Goal: Task Accomplishment & Management: Manage account settings

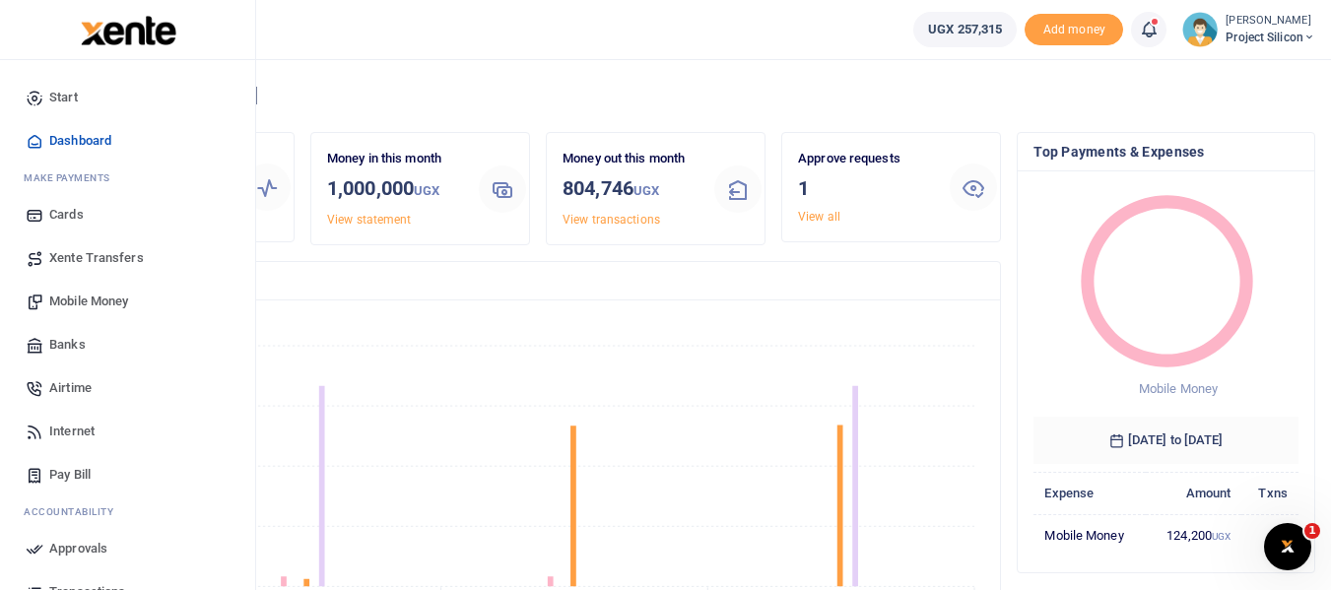
click at [90, 297] on span "Mobile Money" at bounding box center [88, 302] width 79 height 20
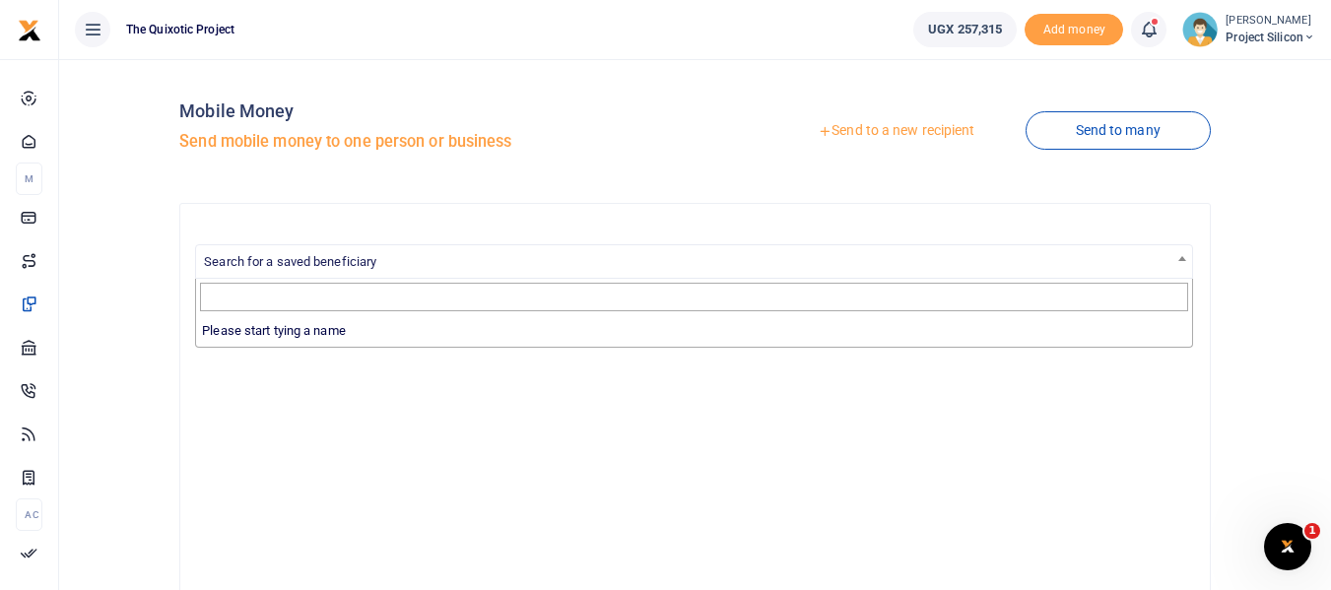
click at [351, 269] on span "Search for a saved beneficiary" at bounding box center [694, 260] width 996 height 31
type input "a"
click at [351, 276] on span "Search for a saved beneficiary" at bounding box center [694, 261] width 998 height 34
click at [375, 270] on span "Search for a saved beneficiary" at bounding box center [694, 260] width 996 height 31
click at [379, 292] on input "Search" at bounding box center [694, 298] width 988 height 30
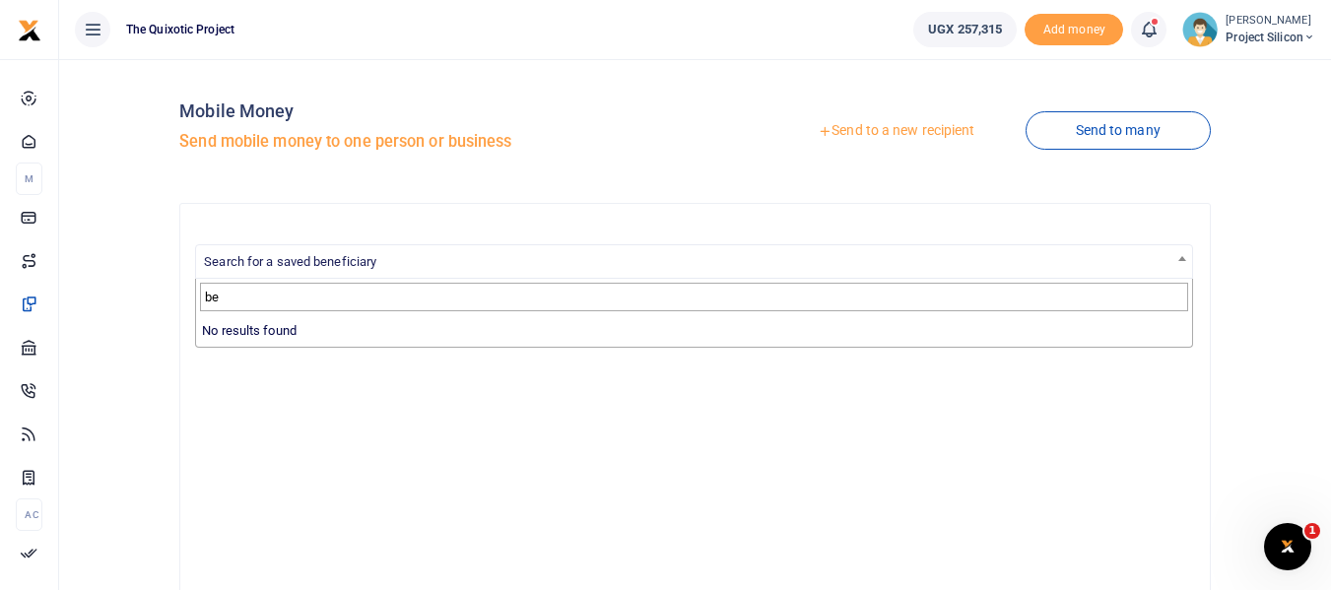
type input "b"
click at [936, 134] on link "Send to a new recipient" at bounding box center [895, 130] width 257 height 35
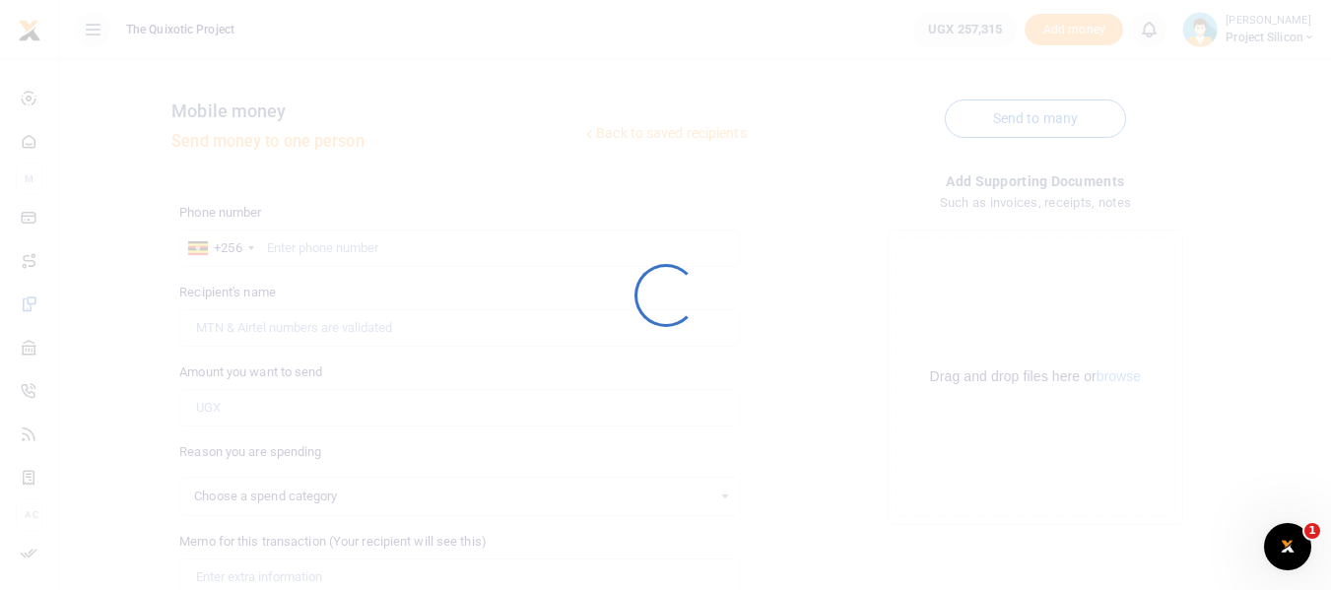
select select
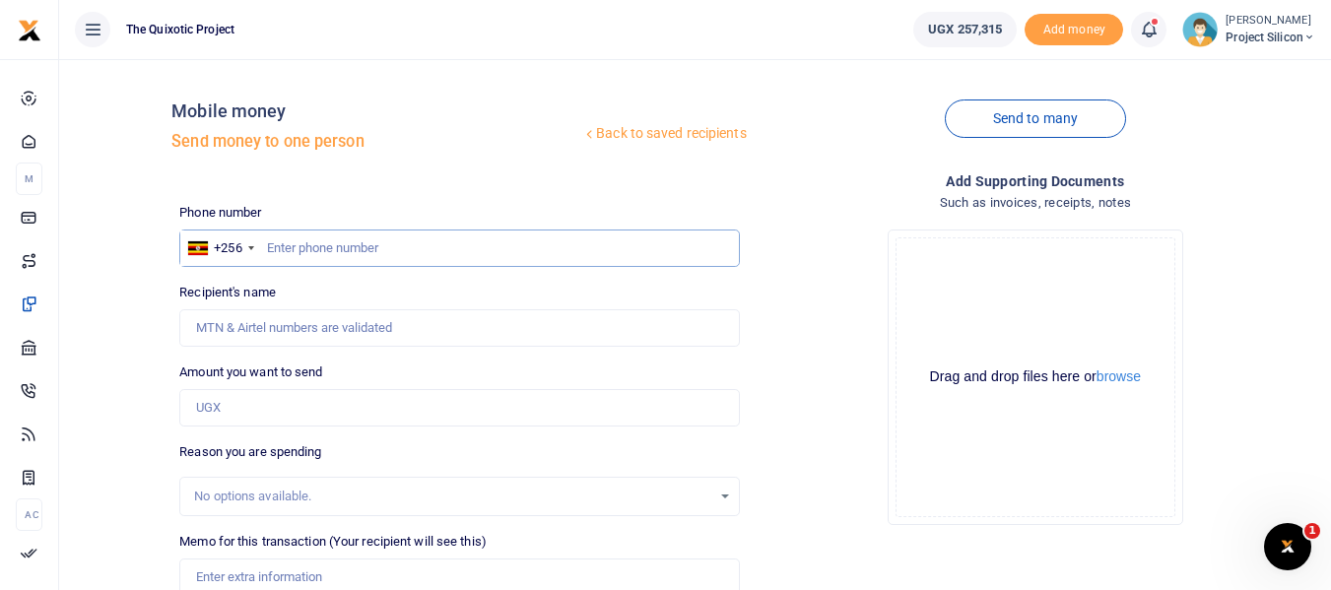
click at [370, 247] on input "text" at bounding box center [459, 248] width 560 height 37
type input "0784854923"
type input "Rabecca Ahumuza"
type input "0784854923"
click at [410, 414] on input "Amount you want to send" at bounding box center [459, 407] width 560 height 37
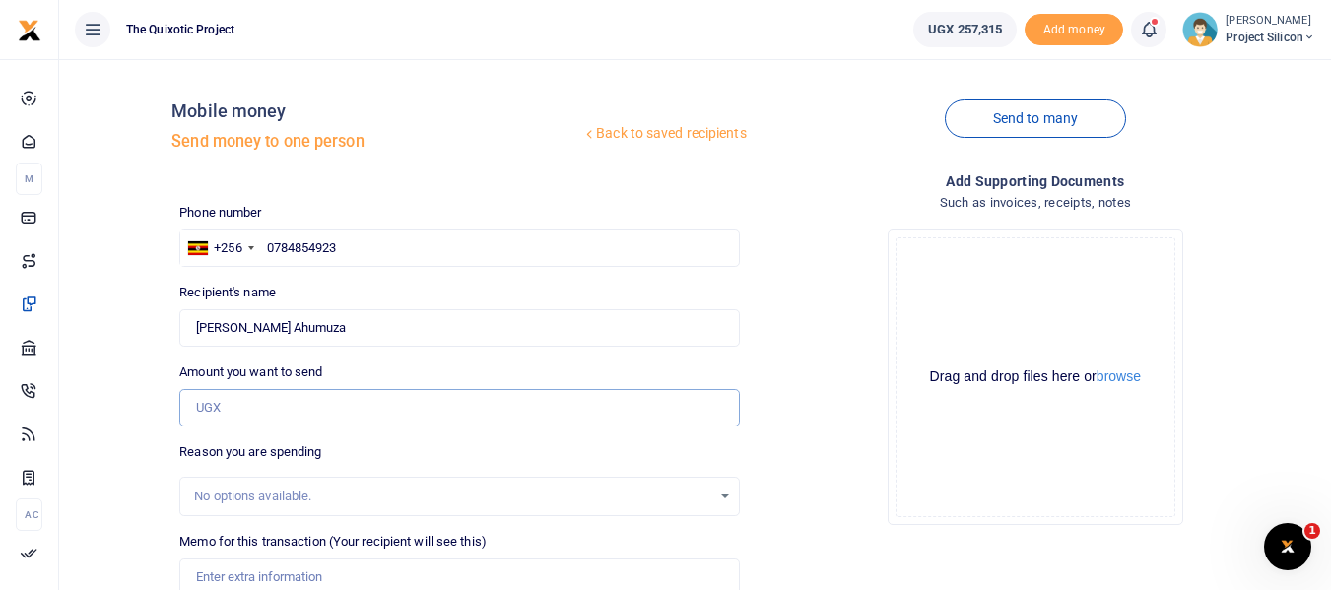
click at [410, 414] on input "Amount you want to send" at bounding box center [459, 407] width 560 height 37
click at [399, 413] on input "Amount you want to send" at bounding box center [459, 407] width 560 height 37
type input "8,000"
click at [284, 495] on div "No options available." at bounding box center [452, 497] width 516 height 20
click at [718, 495] on div "No options available." at bounding box center [459, 497] width 558 height 22
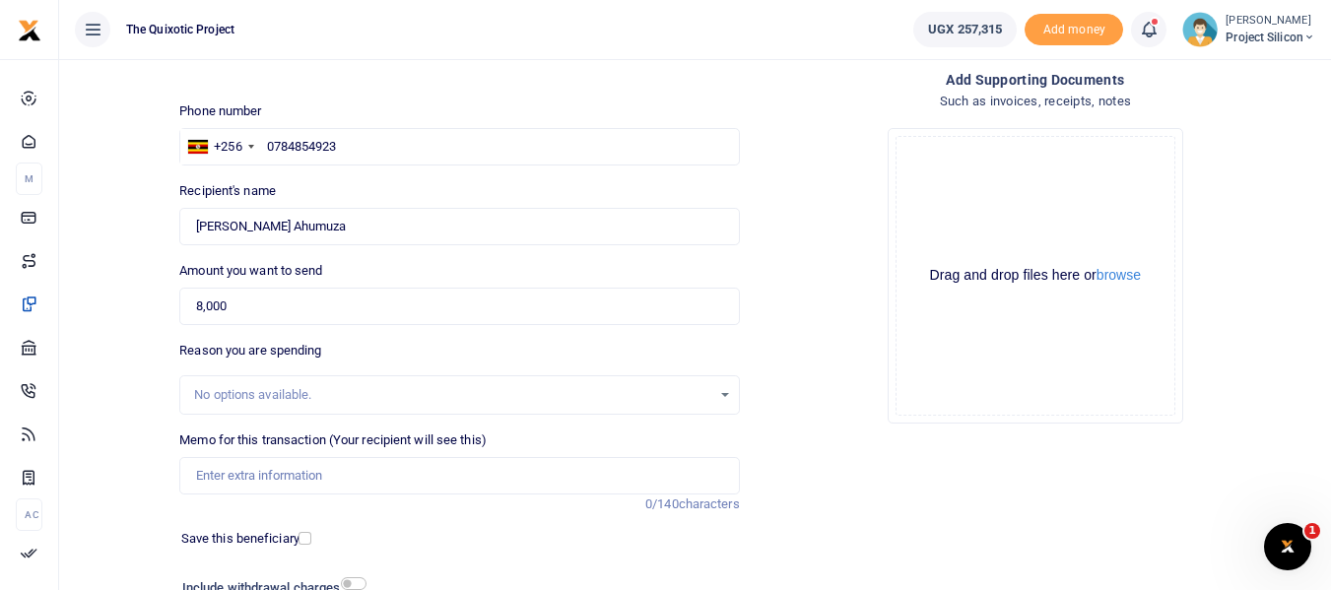
scroll to position [130, 0]
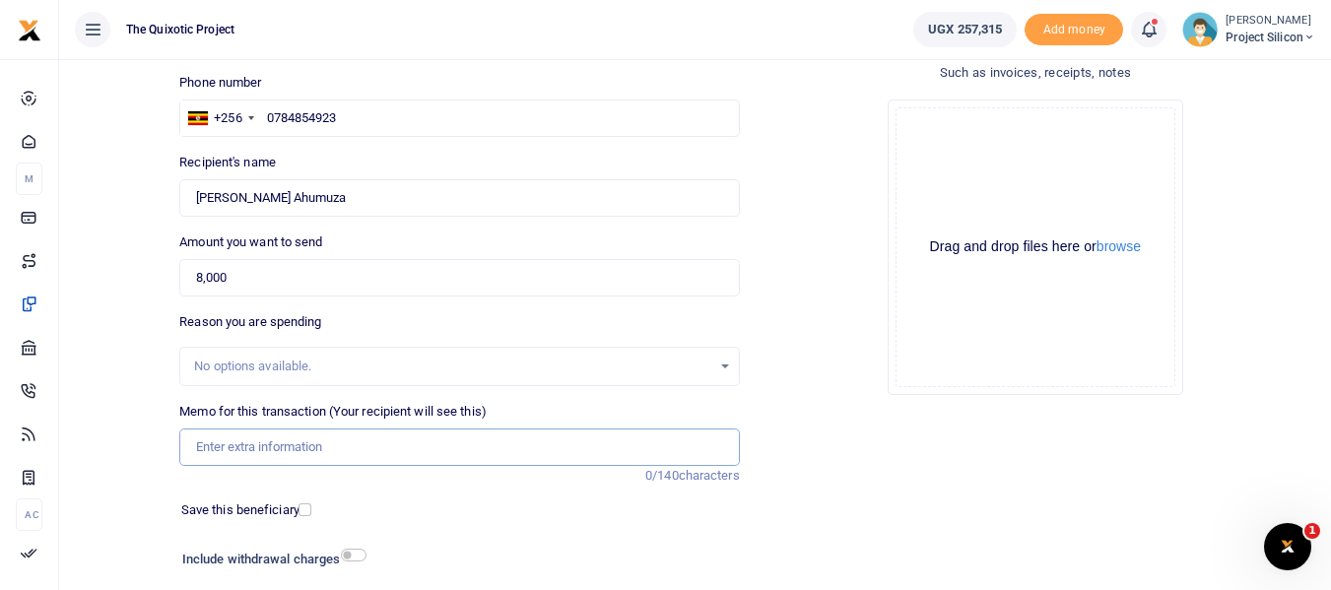
click at [287, 446] on input "Memo for this transaction (Your recipient will see this)" at bounding box center [459, 447] width 560 height 37
click at [274, 447] on input "Memo for this transaction (Your recipient will see this)" at bounding box center [459, 447] width 560 height 37
type input "Making new"
click at [192, 444] on input "Making new" at bounding box center [459, 447] width 560 height 37
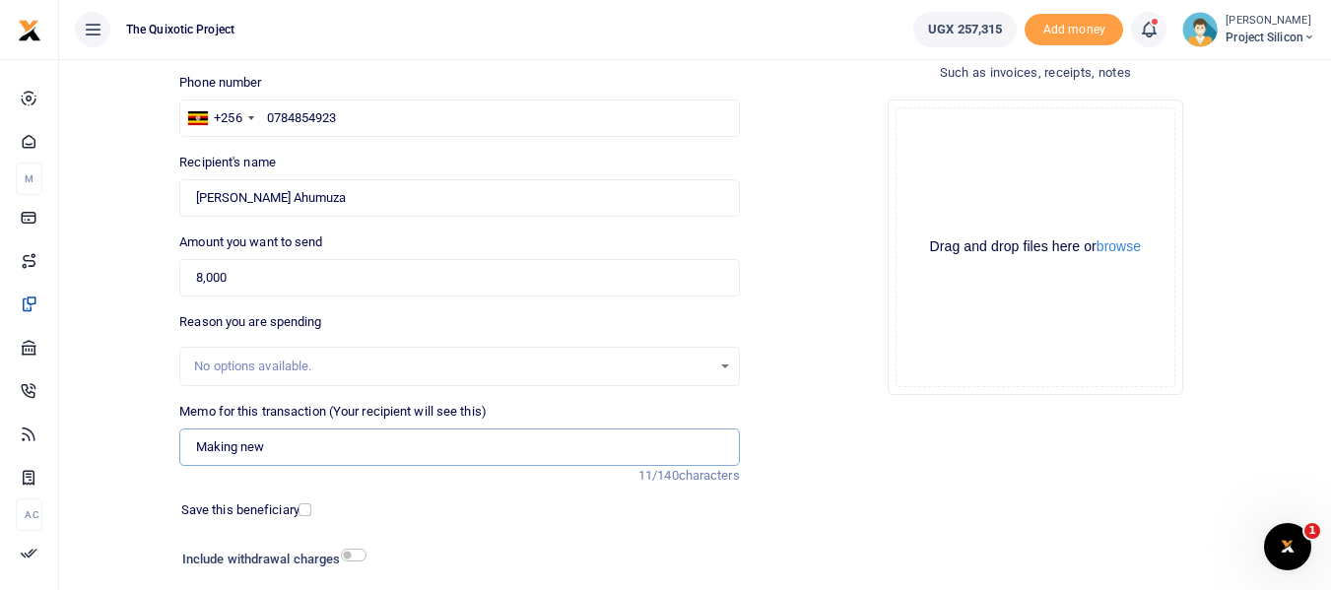
drag, startPoint x: 270, startPoint y: 442, endPoint x: 151, endPoint y: 440, distance: 119.2
click at [151, 440] on div "Back to saved recipients Mobile money Send money to one person Send to many Pho…" at bounding box center [695, 300] width 1256 height 711
type input "M"
click at [241, 448] on input "Making new key duplicates" at bounding box center [459, 447] width 560 height 37
click at [380, 444] on input "Making new key duplicates" at bounding box center [459, 447] width 560 height 37
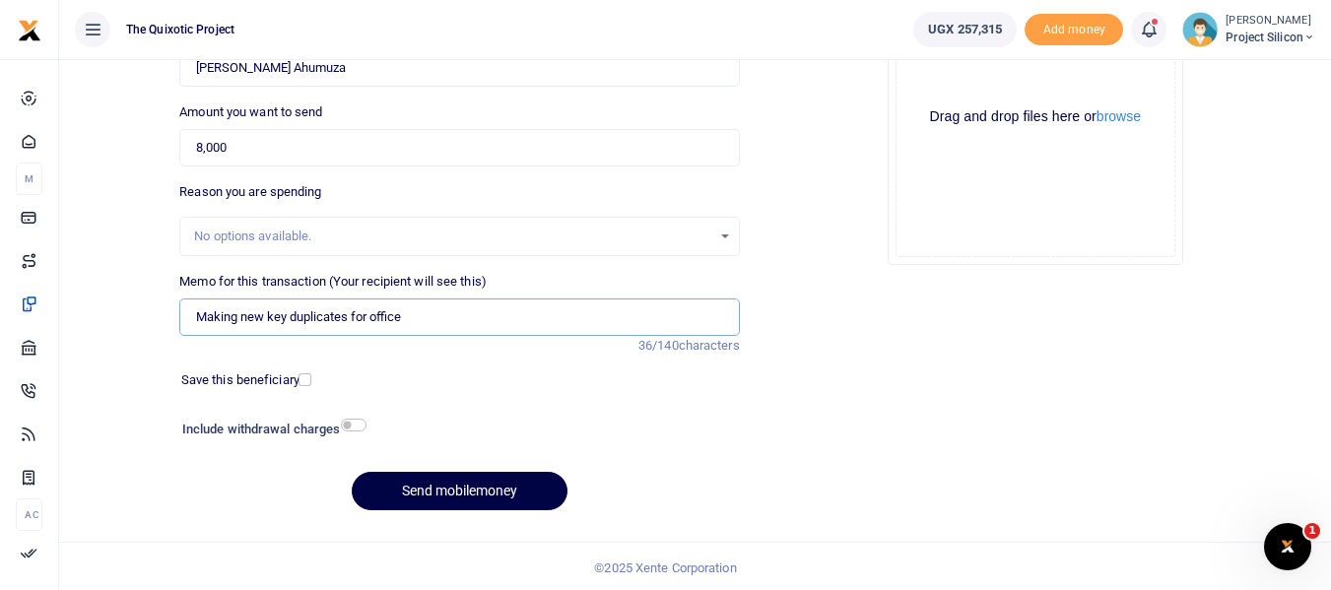
scroll to position [263, 0]
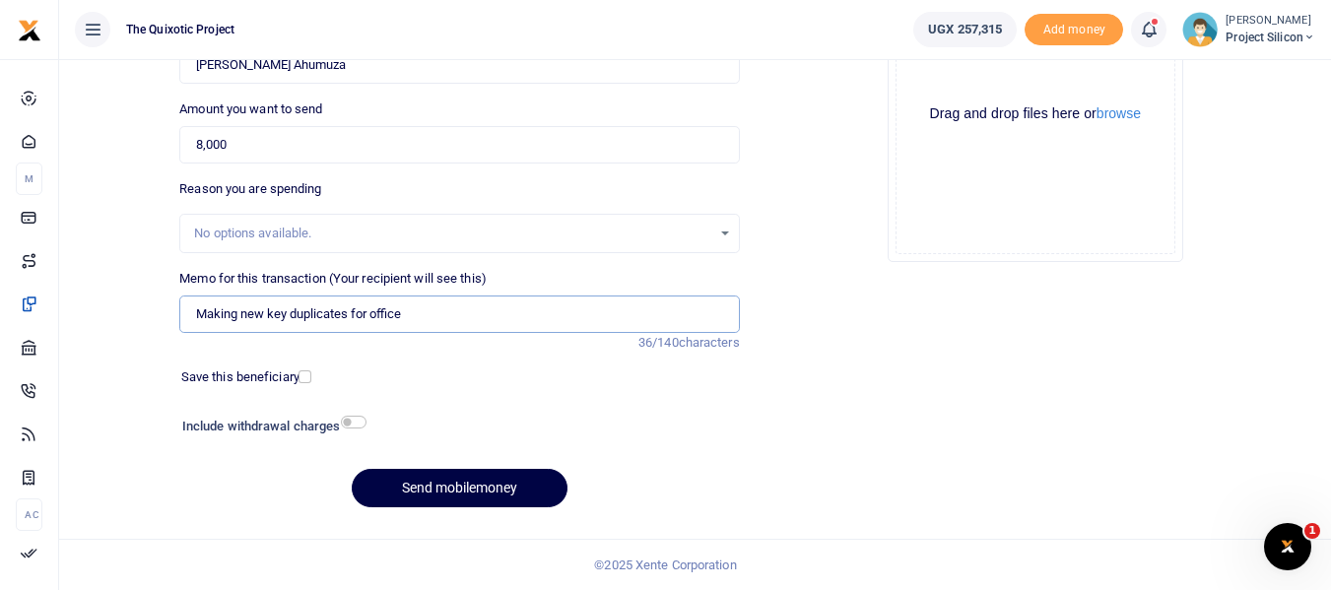
type input "Making new key duplicates for office"
click at [305, 378] on input "checkbox" at bounding box center [304, 376] width 13 height 13
checkbox input "true"
click at [513, 497] on button "Send mobilemoney" at bounding box center [460, 488] width 216 height 38
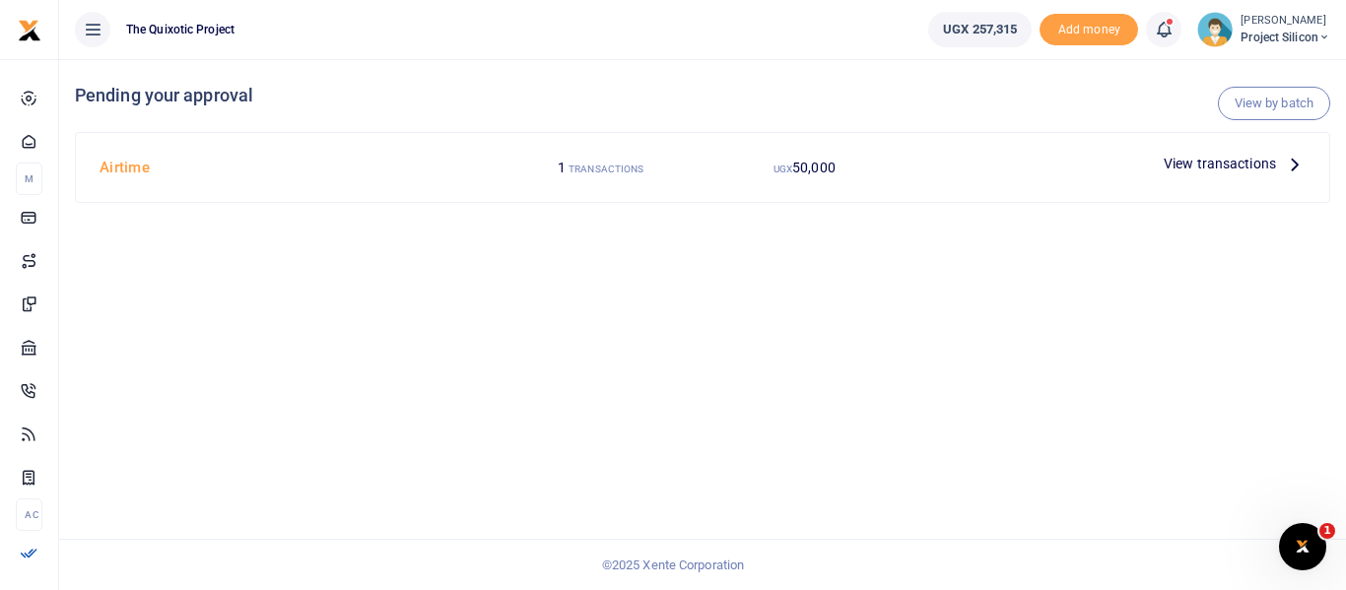
click at [640, 365] on div "View by batch Pending your approval Airtime 1 TRANSACTIONS UGX 50,000 View tran…" at bounding box center [702, 324] width 1287 height 531
click at [1156, 26] on icon at bounding box center [1164, 30] width 20 height 22
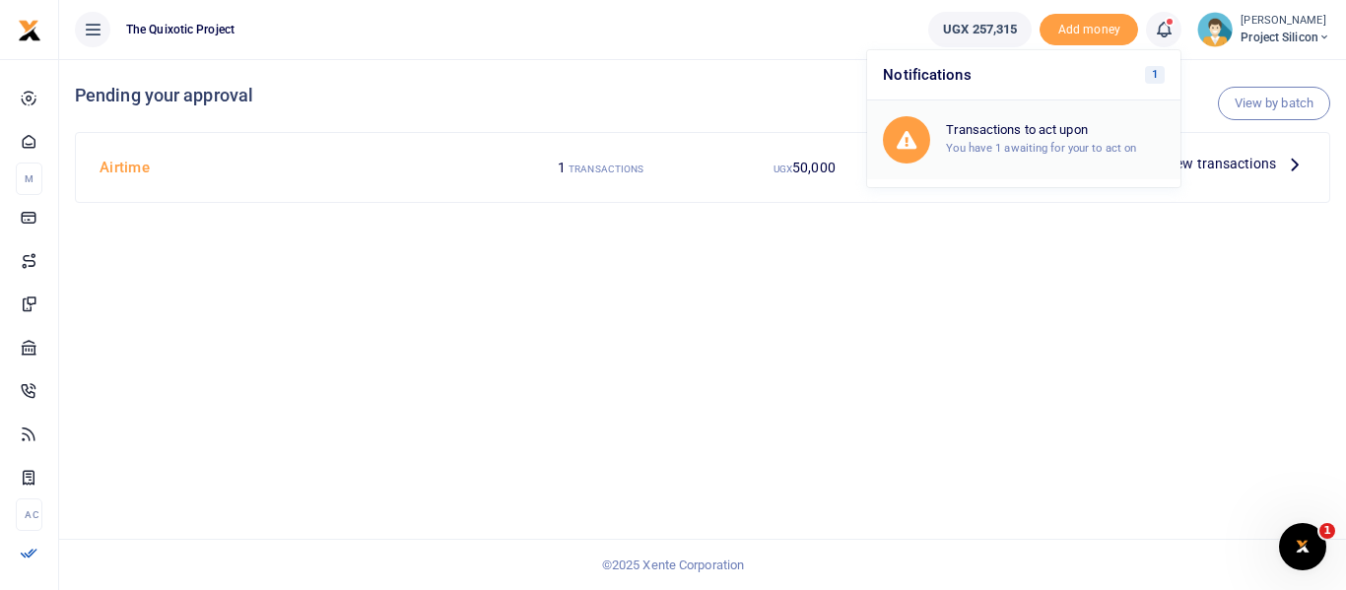
click at [1073, 130] on h6 "Transactions to act upon" at bounding box center [1055, 130] width 219 height 16
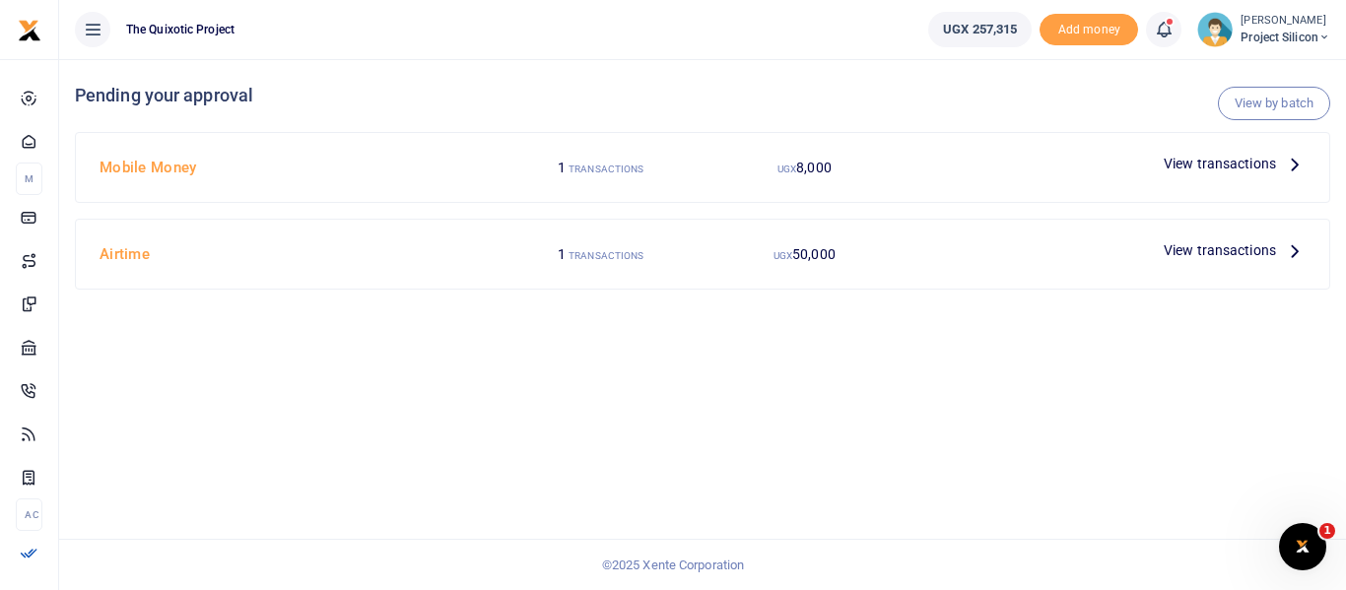
click at [1288, 252] on icon at bounding box center [1295, 250] width 22 height 22
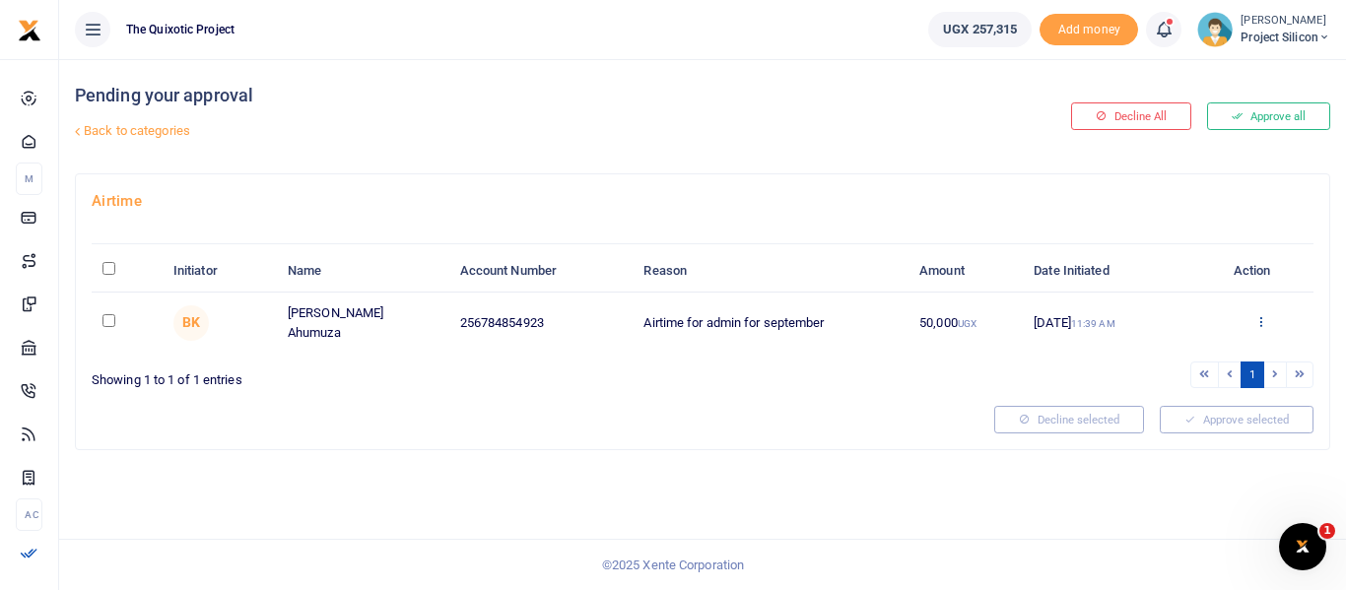
click at [1260, 322] on icon at bounding box center [1260, 321] width 13 height 14
click at [1187, 401] on link "Decline" at bounding box center [1189, 397] width 156 height 28
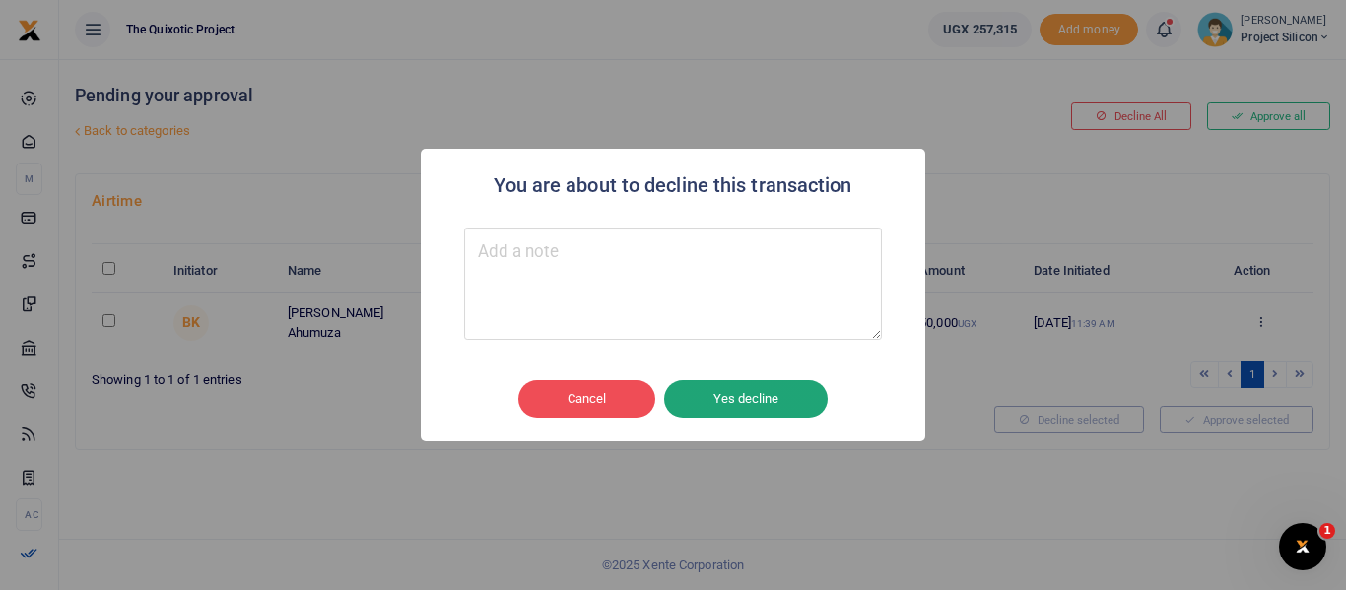
click at [763, 396] on button "Yes decline" at bounding box center [746, 398] width 164 height 37
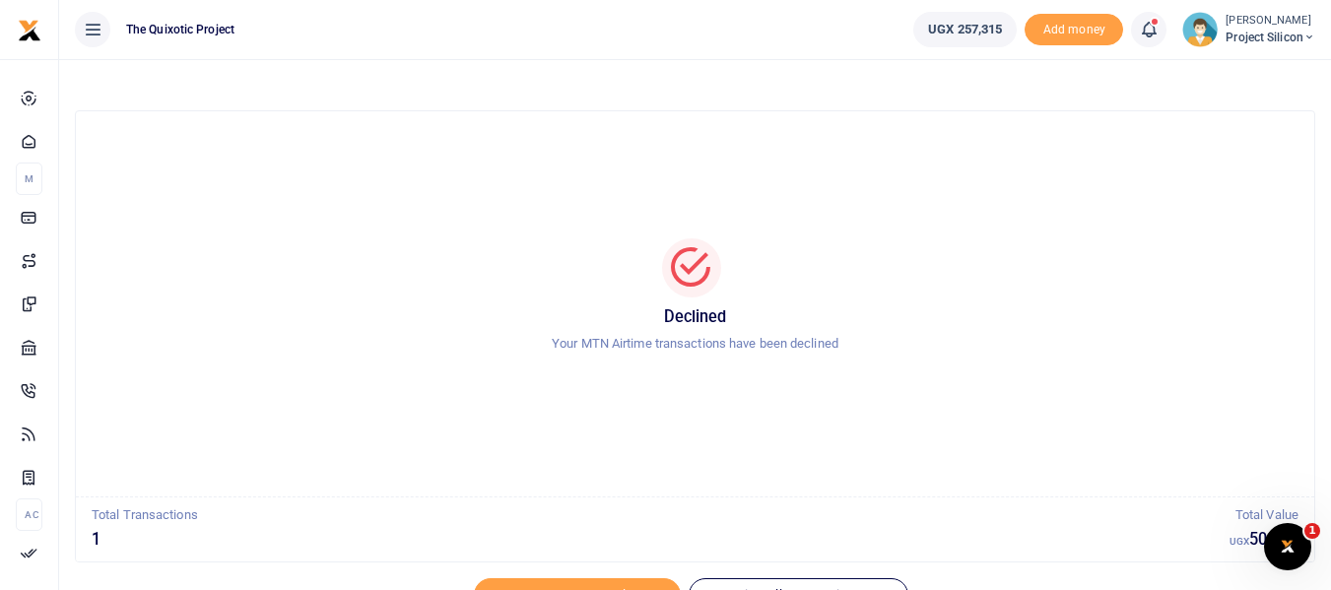
click at [1151, 30] on icon at bounding box center [1149, 30] width 20 height 22
click at [1149, 28] on icon at bounding box center [1149, 30] width 20 height 22
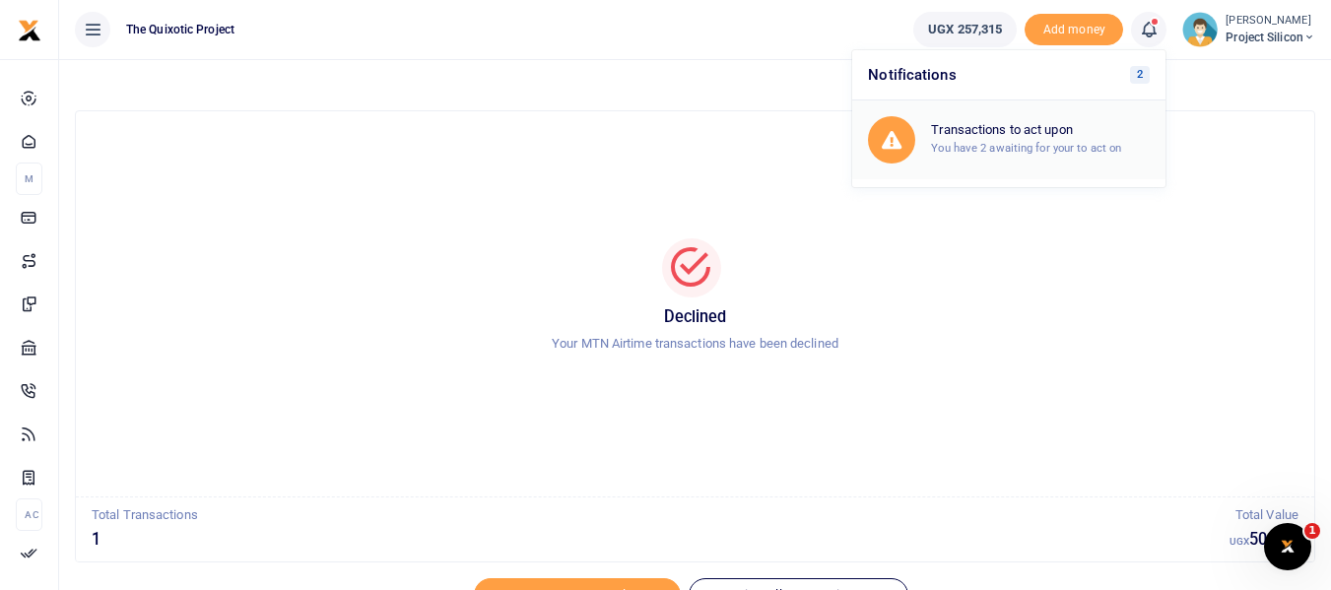
click at [1054, 134] on h6 "Transactions to act upon" at bounding box center [1040, 130] width 219 height 16
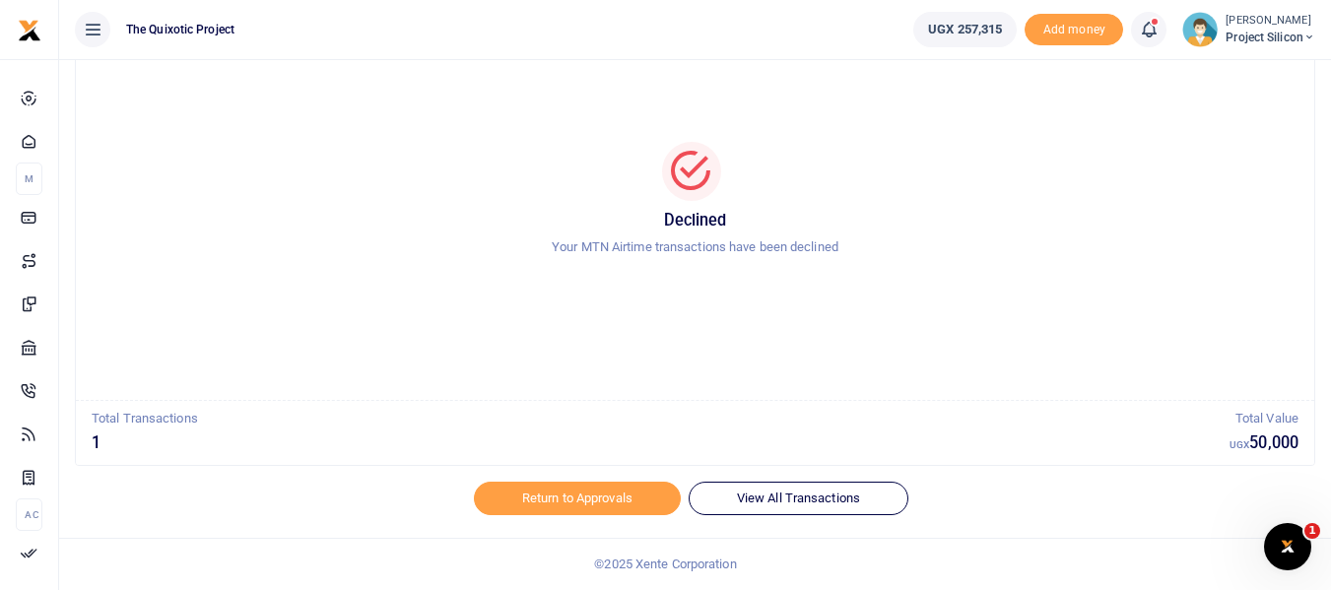
scroll to position [19, 0]
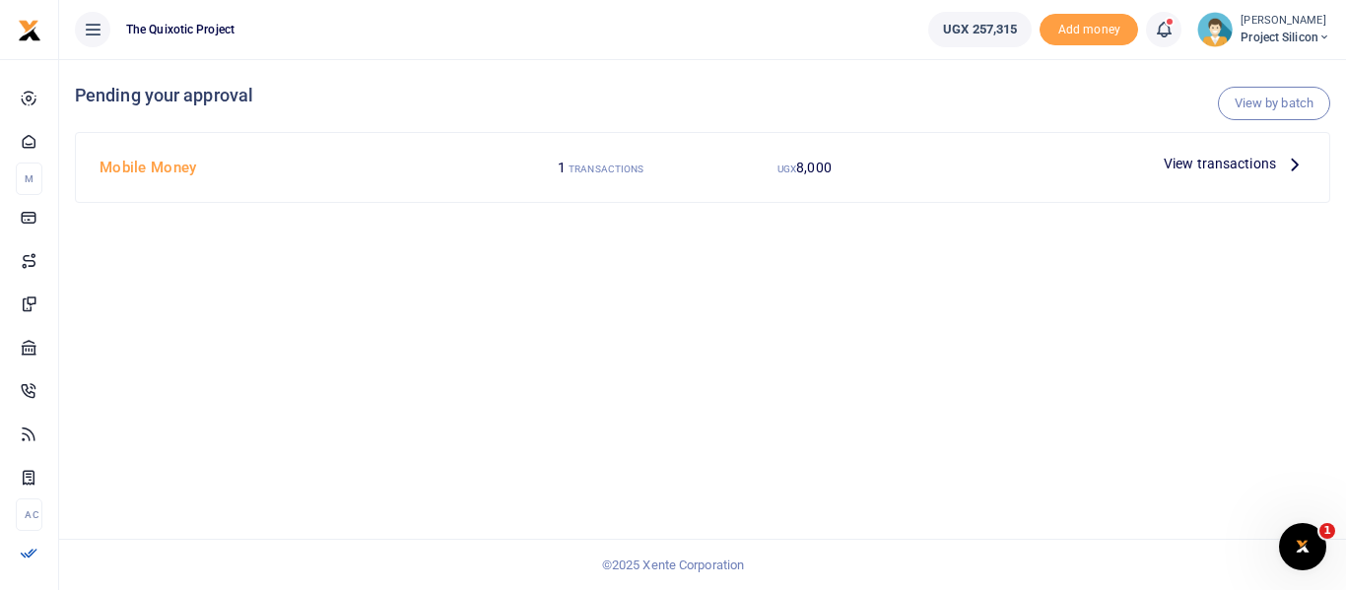
click at [1210, 174] on span "View transactions" at bounding box center [1219, 164] width 112 height 22
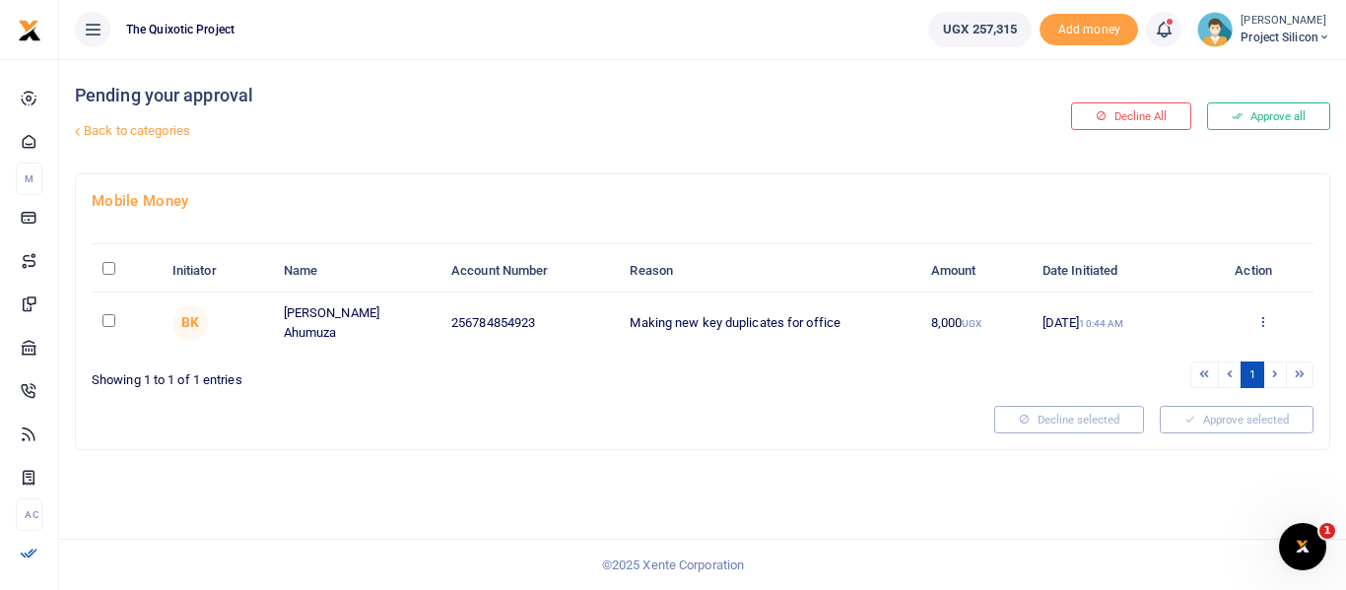
click at [1263, 314] on icon at bounding box center [1262, 321] width 13 height 14
click at [1212, 348] on link "Approve" at bounding box center [1190, 353] width 156 height 28
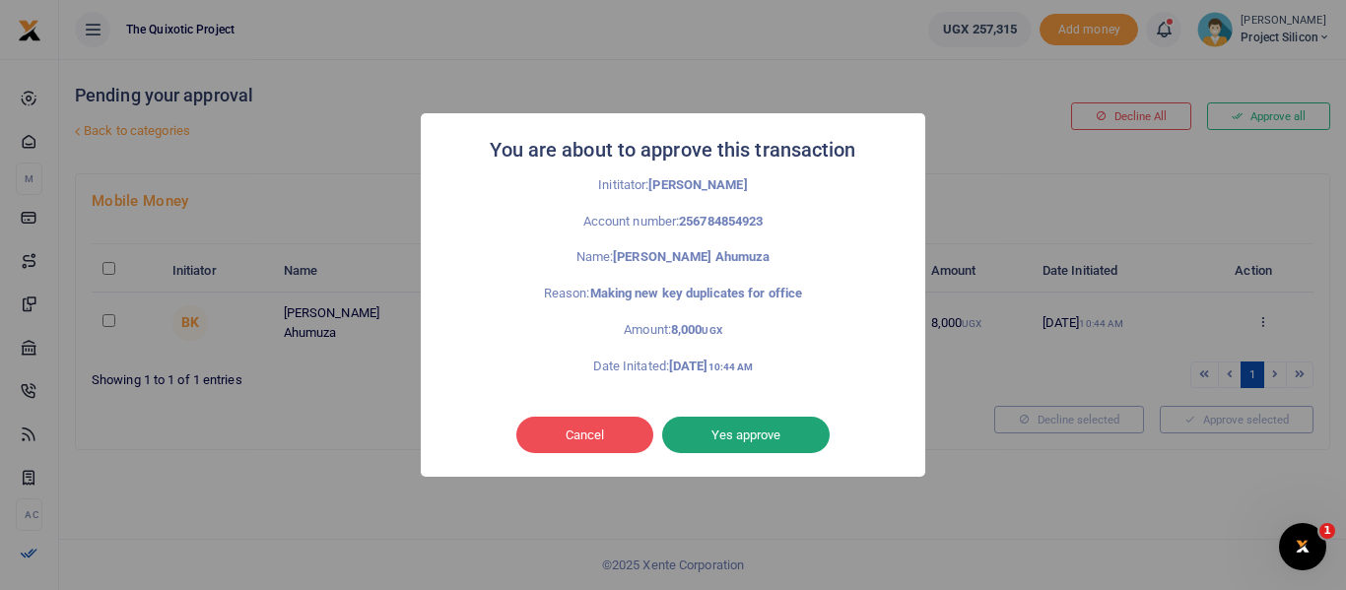
click at [779, 437] on button "Yes approve" at bounding box center [745, 435] width 167 height 37
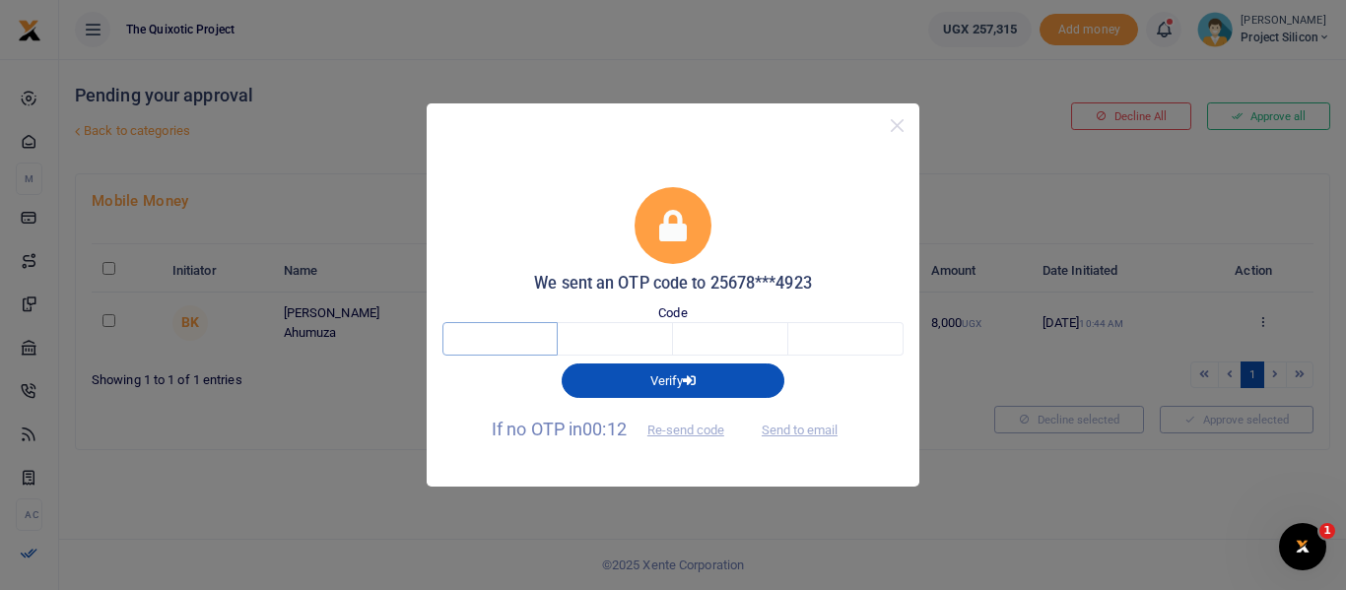
click at [535, 342] on input "text" at bounding box center [499, 338] width 115 height 33
type input "9"
type input "1"
type input "3"
type input "6"
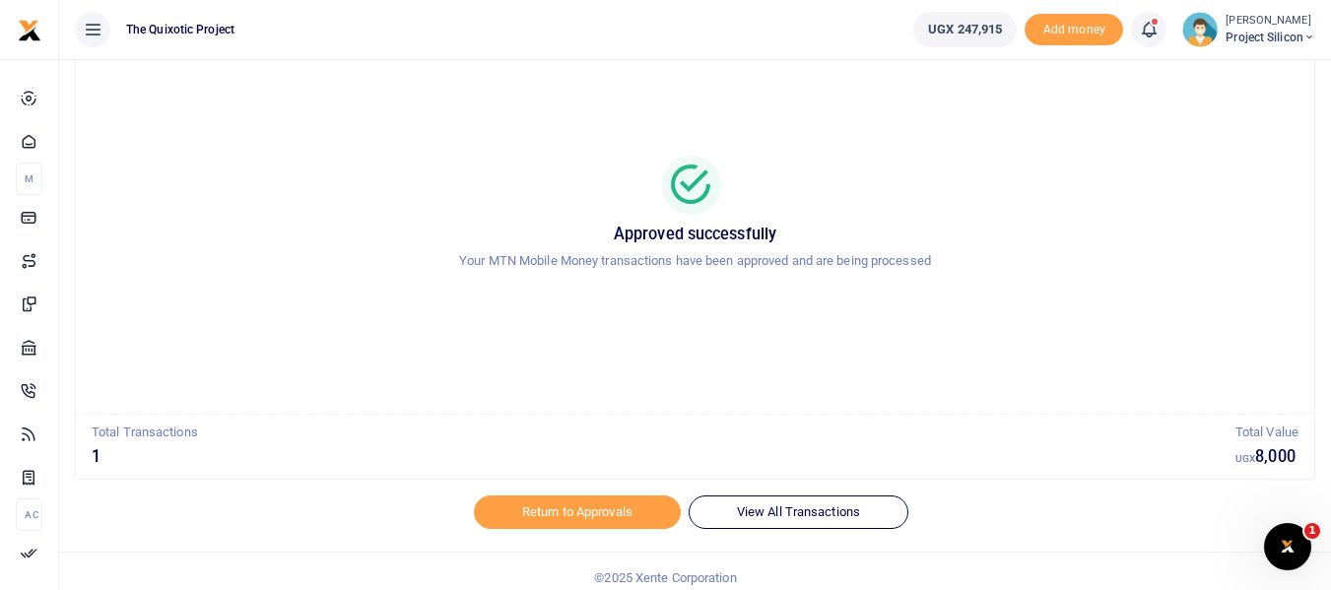
scroll to position [97, 0]
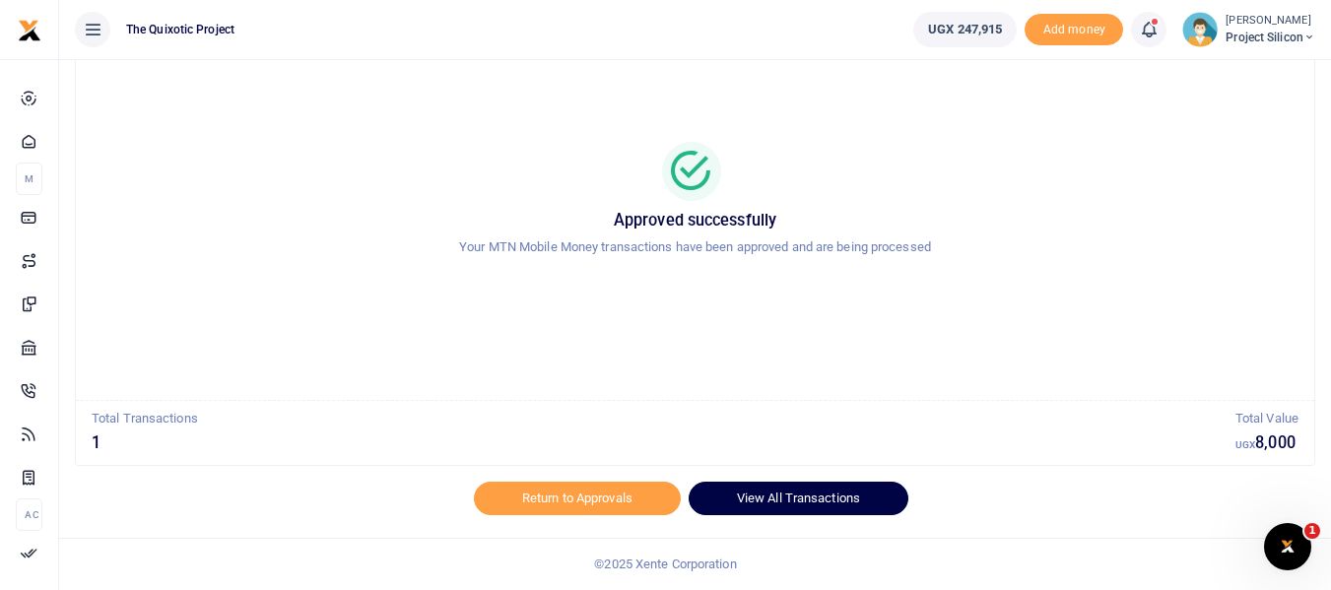
click at [779, 494] on link "View All Transactions" at bounding box center [799, 498] width 220 height 33
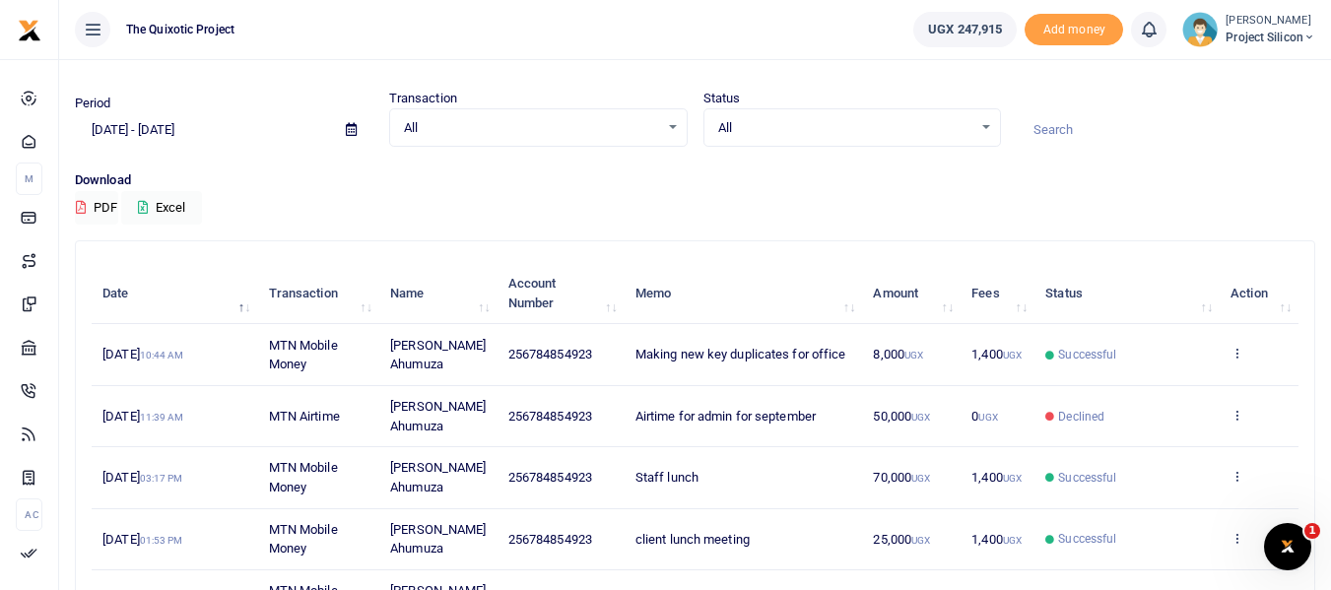
scroll to position [45, 0]
